Goal: Transaction & Acquisition: Purchase product/service

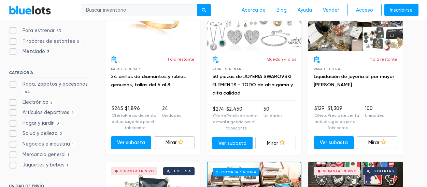
scroll to position [307, 0]
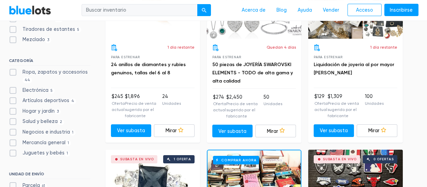
click at [14, 110] on label "Hogar y jardín 3" at bounding box center [35, 111] width 52 height 8
click at [13, 110] on Garden"] "Hogar y jardín 3" at bounding box center [11, 109] width 4 height 4
checkbox Garden"] "true"
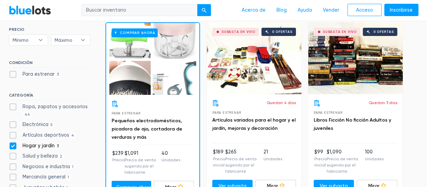
scroll to position [286, 0]
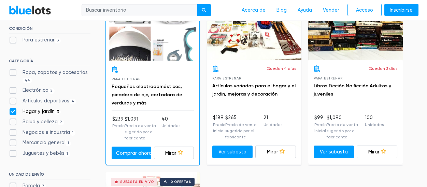
click at [13, 121] on label "Salud y belleza 2" at bounding box center [37, 122] width 56 height 8
click at [13, 121] on Beauty"] "Salud y belleza 2" at bounding box center [11, 120] width 4 height 4
checkbox Beauty"] "true"
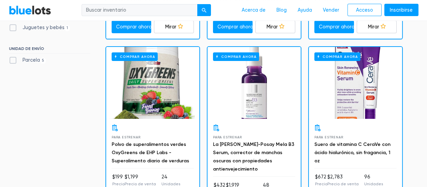
scroll to position [275, 0]
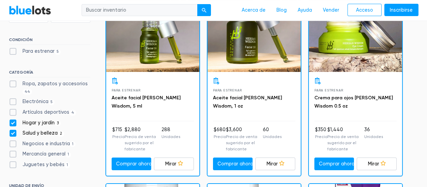
click at [12, 101] on label "Electrónica 5" at bounding box center [32, 102] width 46 height 8
click at [12, 101] on input "Electrónica 5" at bounding box center [11, 100] width 4 height 4
checkbox input "true"
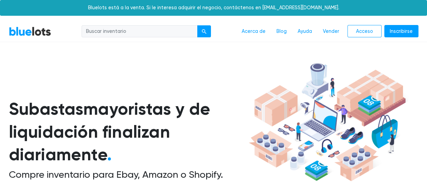
click at [18, 33] on link "BlueLots" at bounding box center [30, 31] width 42 height 10
click at [202, 32] on button "submit" at bounding box center [205, 31] width 14 height 12
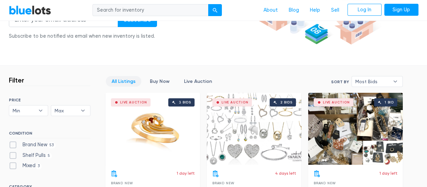
scroll to position [171, 0]
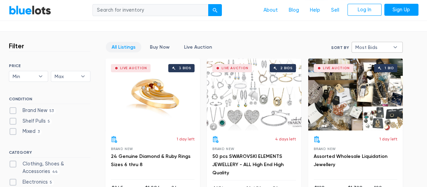
click at [395, 45] on b "▾" at bounding box center [396, 47] width 14 height 10
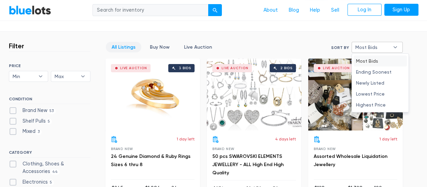
click at [308, 42] on div "All Listings Buy Now Live Auction Sort By Most Bids Ending Soonest Newly Listed…" at bounding box center [255, 50] width 298 height 16
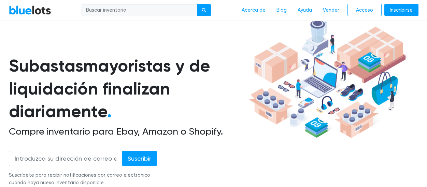
scroll to position [0, 0]
